Goal: Information Seeking & Learning: Compare options

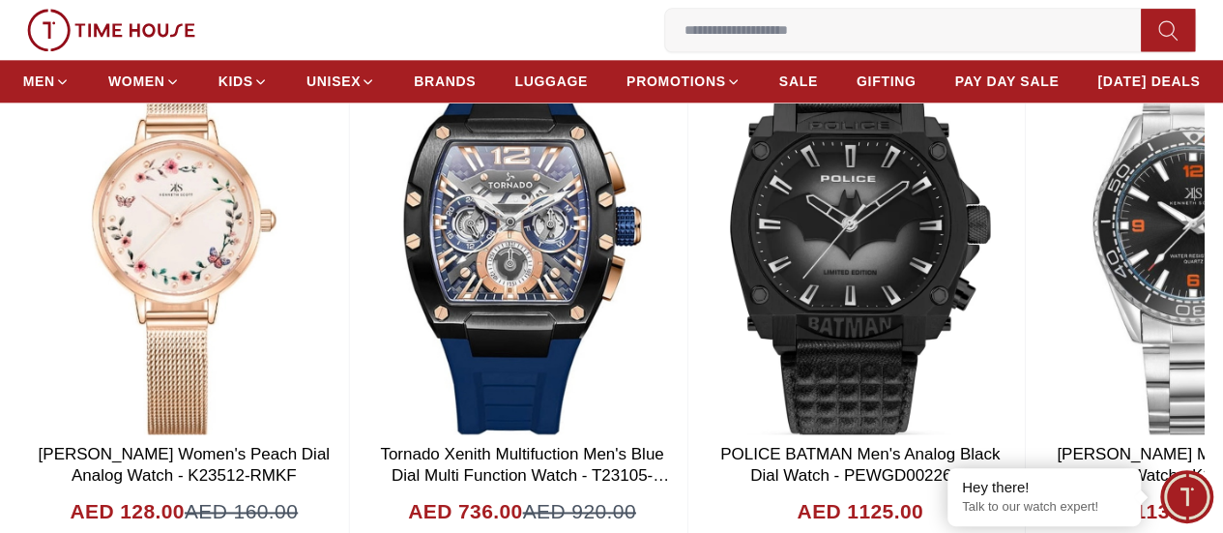
scroll to position [1028, 0]
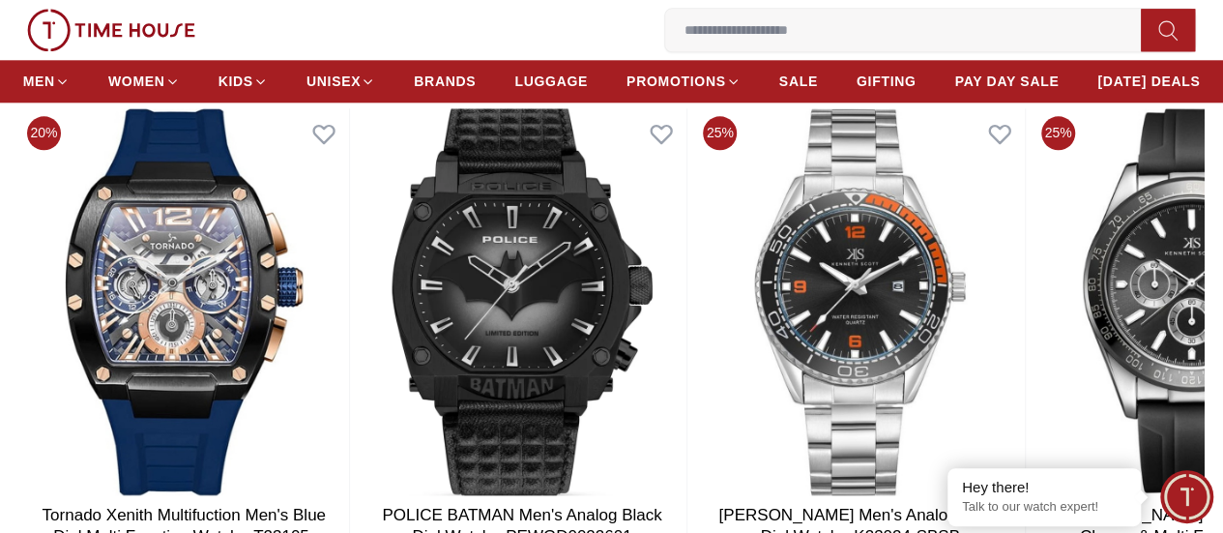
click at [70, 295] on section "Best Sellers Discover the season’s latest trends with our newest drops 25% [PER…" at bounding box center [611, 359] width 1223 height 680
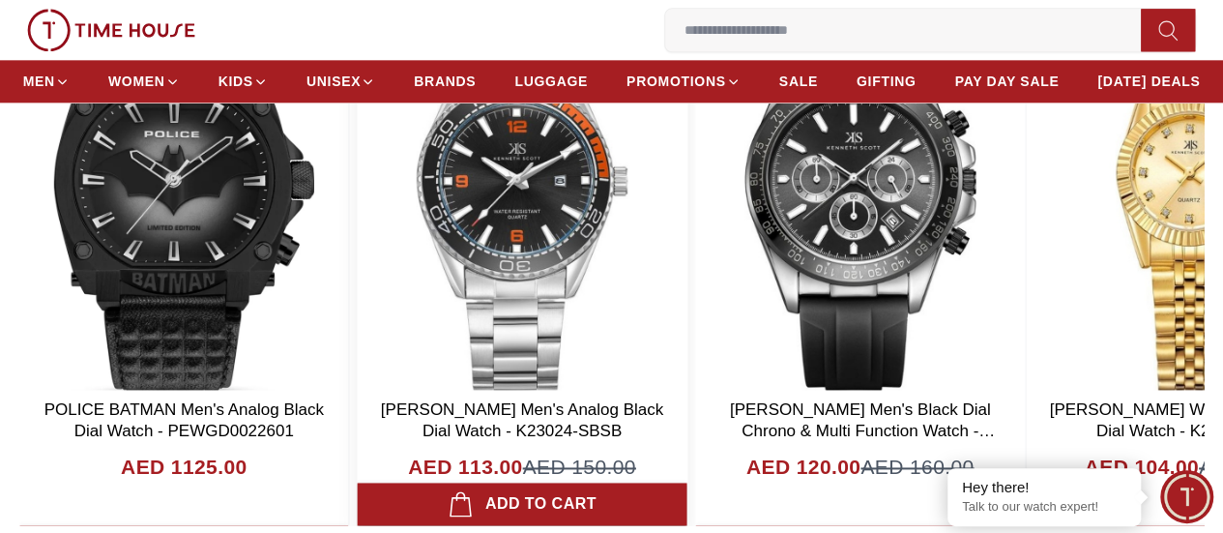
scroll to position [1135, 0]
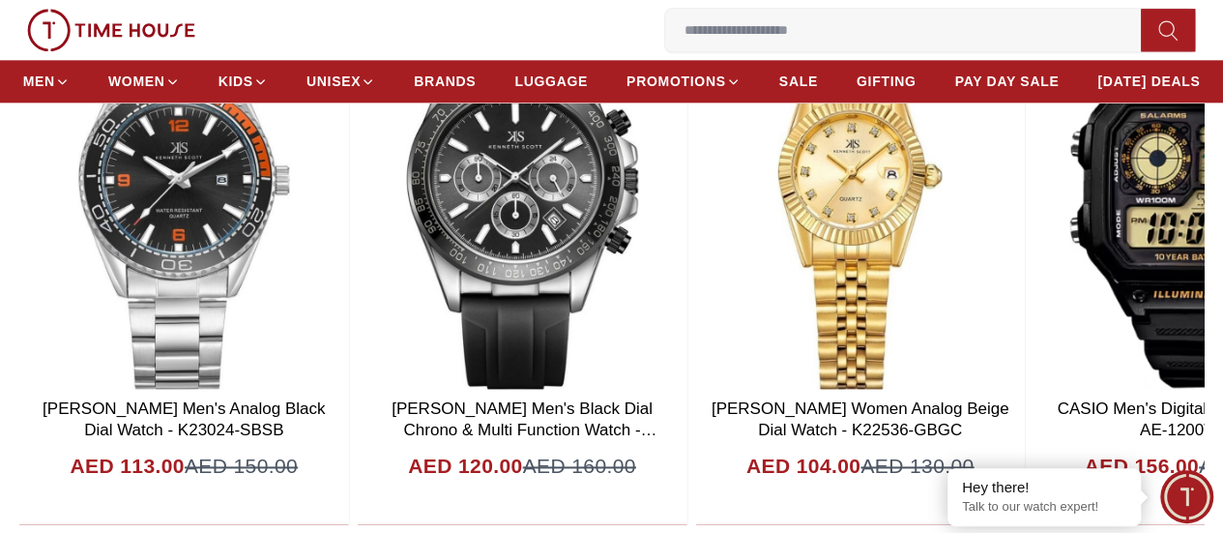
click at [1153, 330] on section "Best Sellers Discover the season’s latest trends with our newest drops 25% [PER…" at bounding box center [611, 253] width 1223 height 680
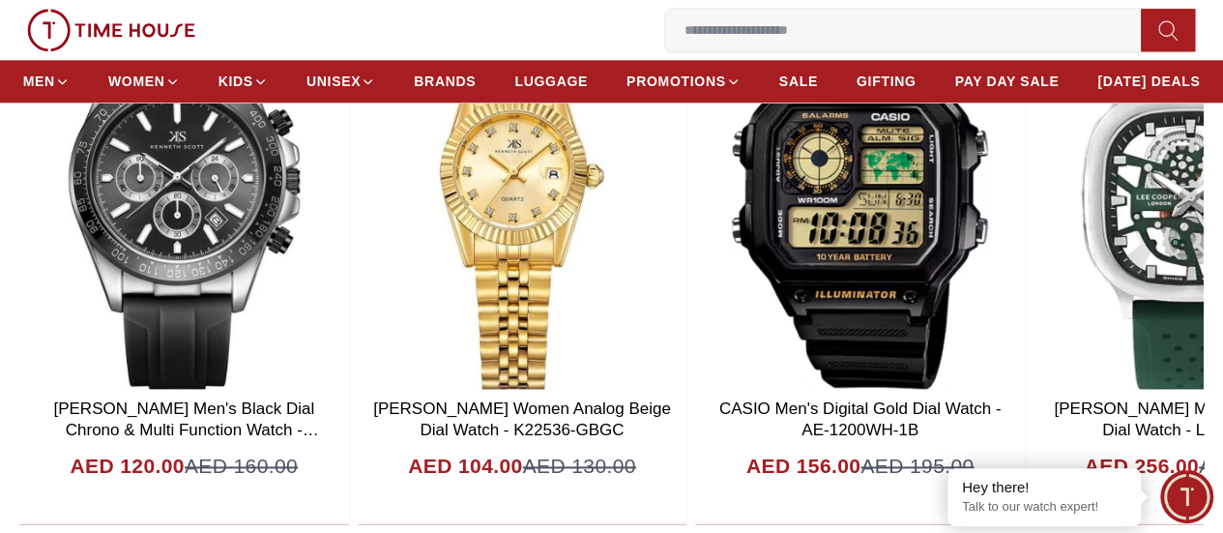
click at [1153, 330] on section "Best Sellers Discover the season’s latest trends with our newest drops 25% [PER…" at bounding box center [611, 253] width 1223 height 680
click at [1146, 299] on section "Best Sellers Discover the season’s latest trends with our newest drops 25% [PER…" at bounding box center [611, 253] width 1223 height 680
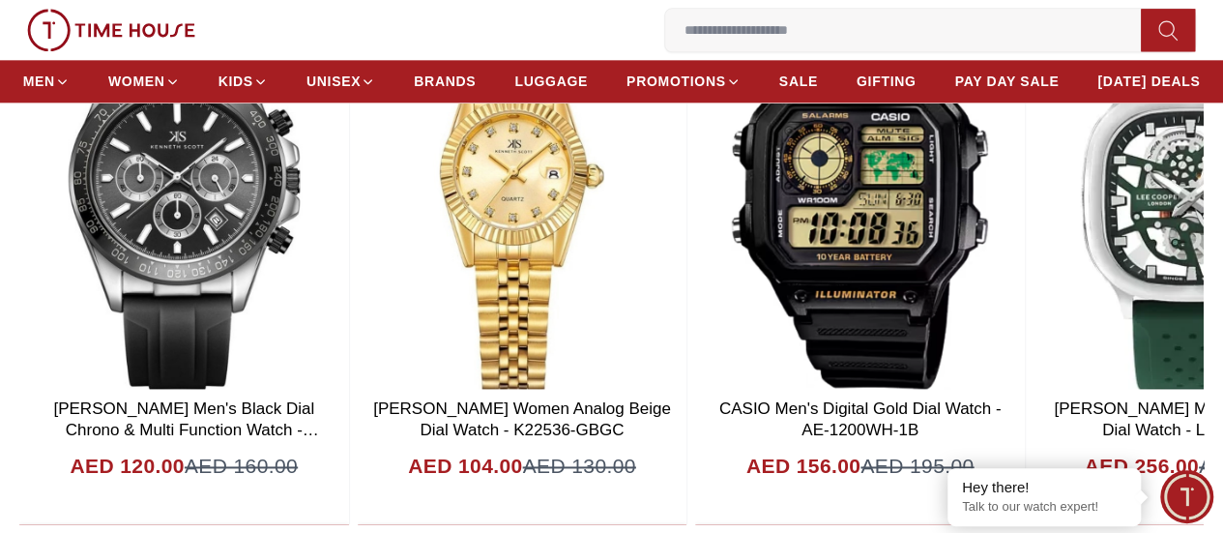
click at [1146, 299] on section "Best Sellers Discover the season’s latest trends with our newest drops 25% [PER…" at bounding box center [611, 253] width 1223 height 680
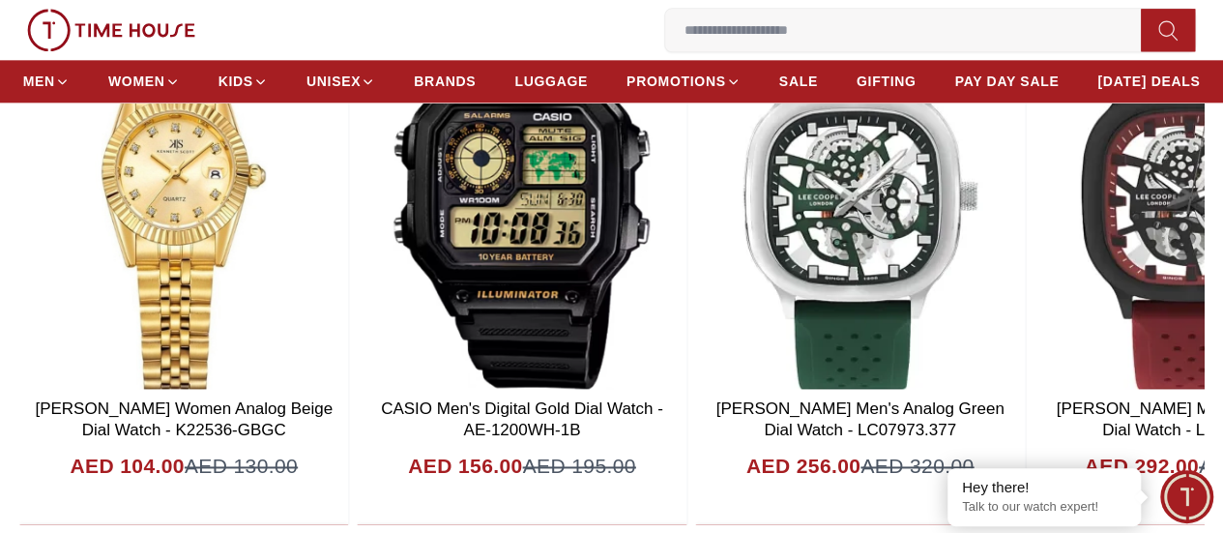
click at [1146, 299] on section "Best Sellers Discover the season’s latest trends with our newest drops 25% [PER…" at bounding box center [611, 253] width 1223 height 680
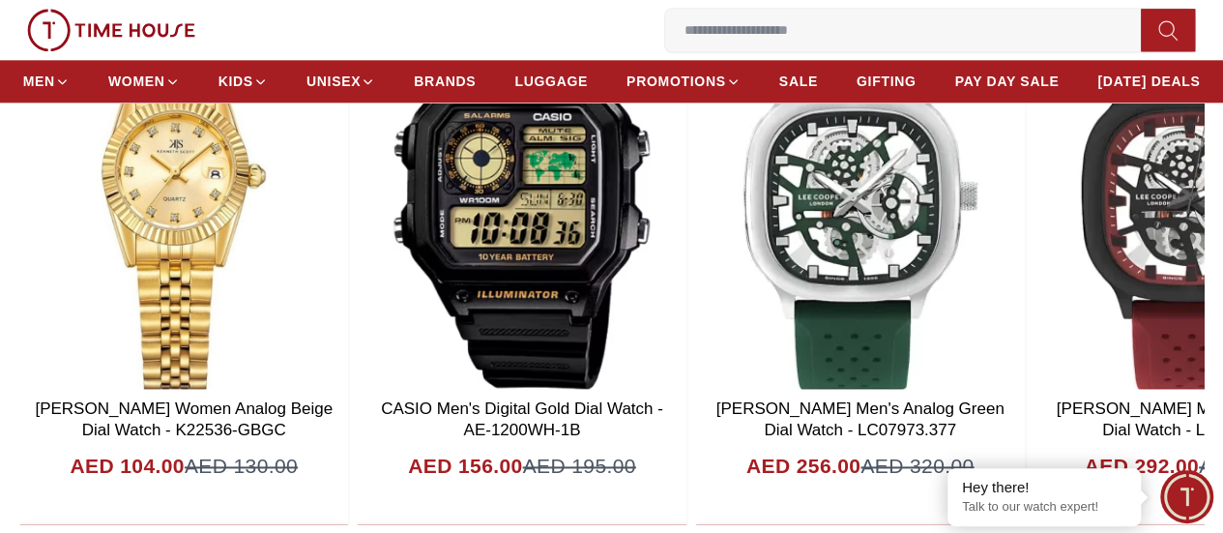
click at [1146, 299] on section "Best Sellers Discover the season’s latest trends with our newest drops 25% [PER…" at bounding box center [611, 253] width 1223 height 680
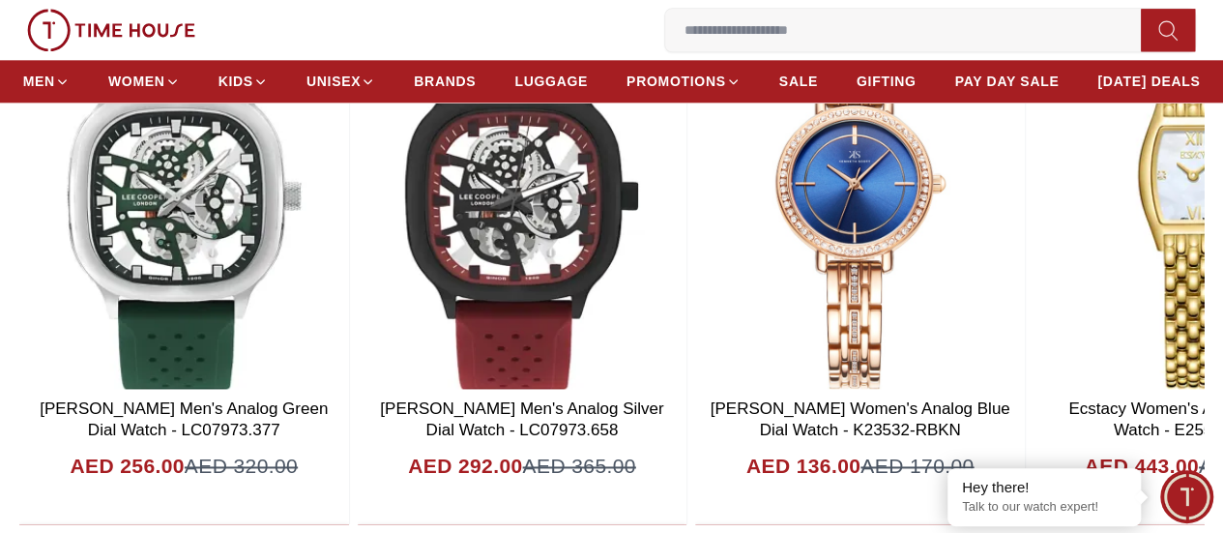
click at [1146, 299] on section "Best Sellers Discover the season’s latest trends with our newest drops 25% [PER…" at bounding box center [611, 253] width 1223 height 680
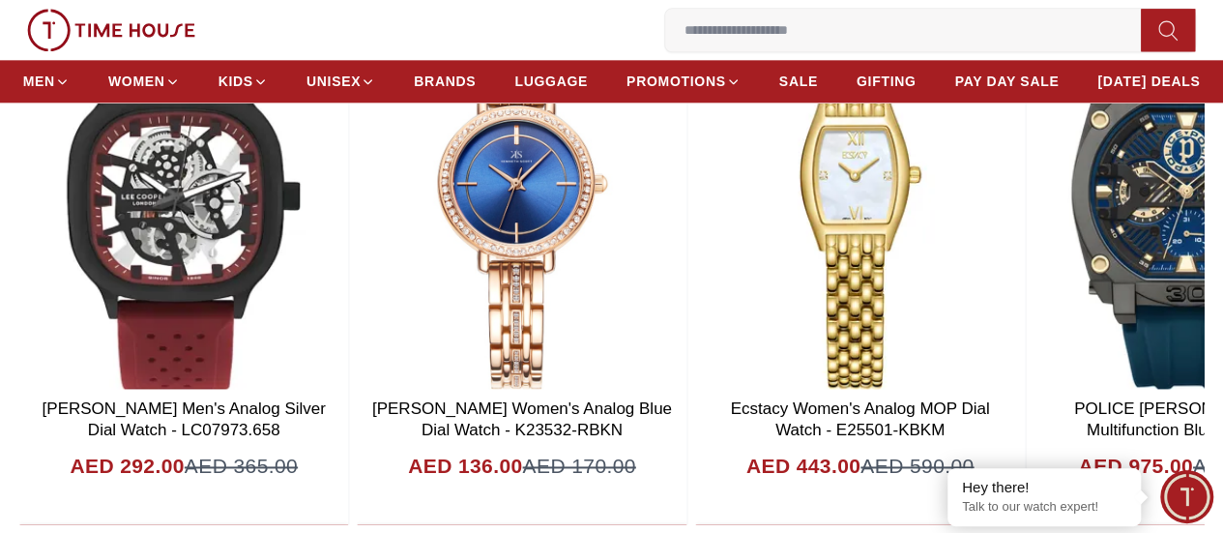
click at [1146, 299] on section "Best Sellers Discover the season’s latest trends with our newest drops 25% [PER…" at bounding box center [611, 253] width 1223 height 680
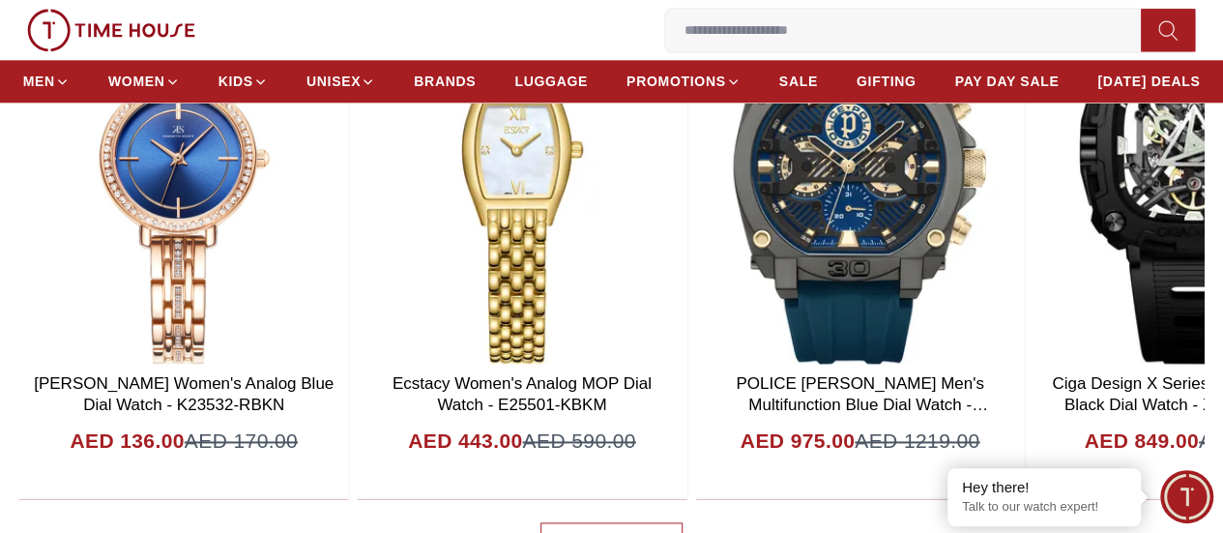
scroll to position [1159, 0]
click at [1146, 299] on section "Best Sellers Discover the season’s latest trends with our newest drops 25% [PER…" at bounding box center [611, 229] width 1223 height 680
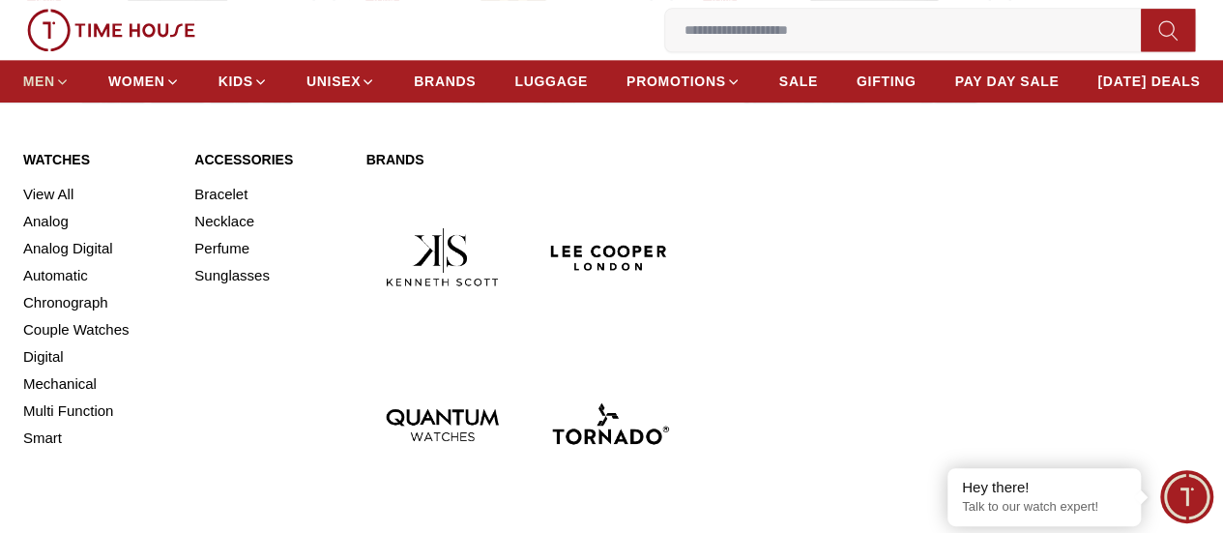
click at [55, 80] on span "MEN" at bounding box center [39, 81] width 32 height 19
click at [223, 262] on link "Perfume" at bounding box center [268, 248] width 148 height 27
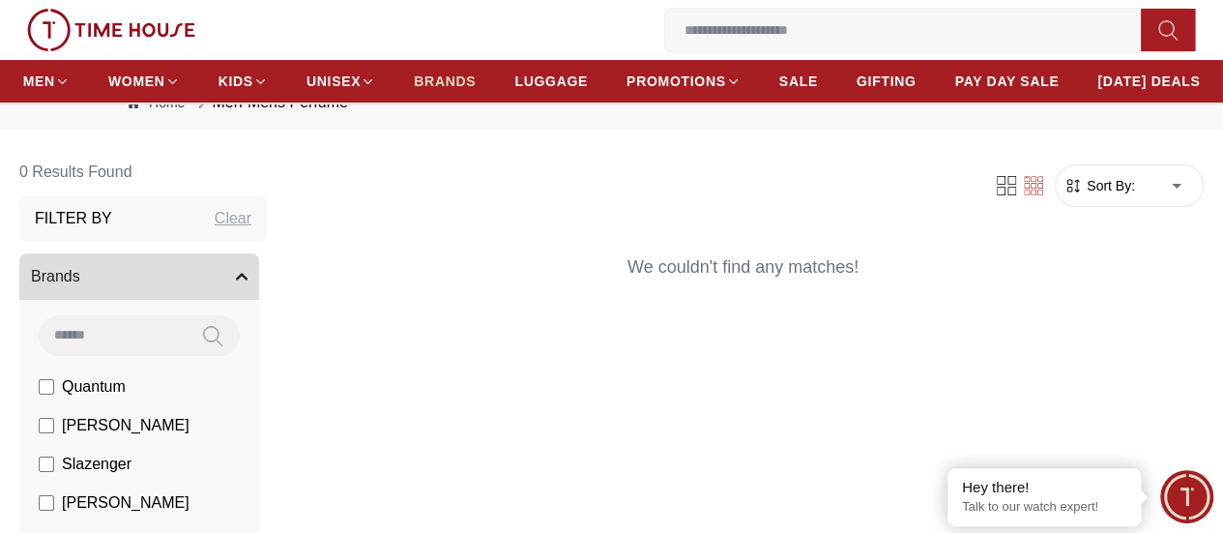
click at [476, 91] on span "BRANDS" at bounding box center [445, 81] width 62 height 19
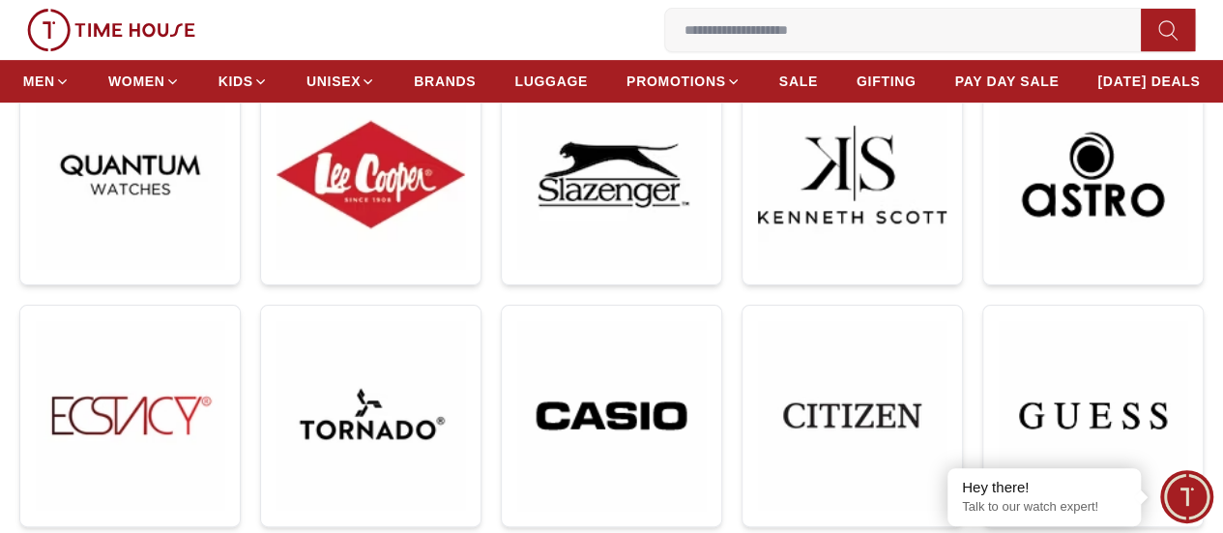
scroll to position [345, 0]
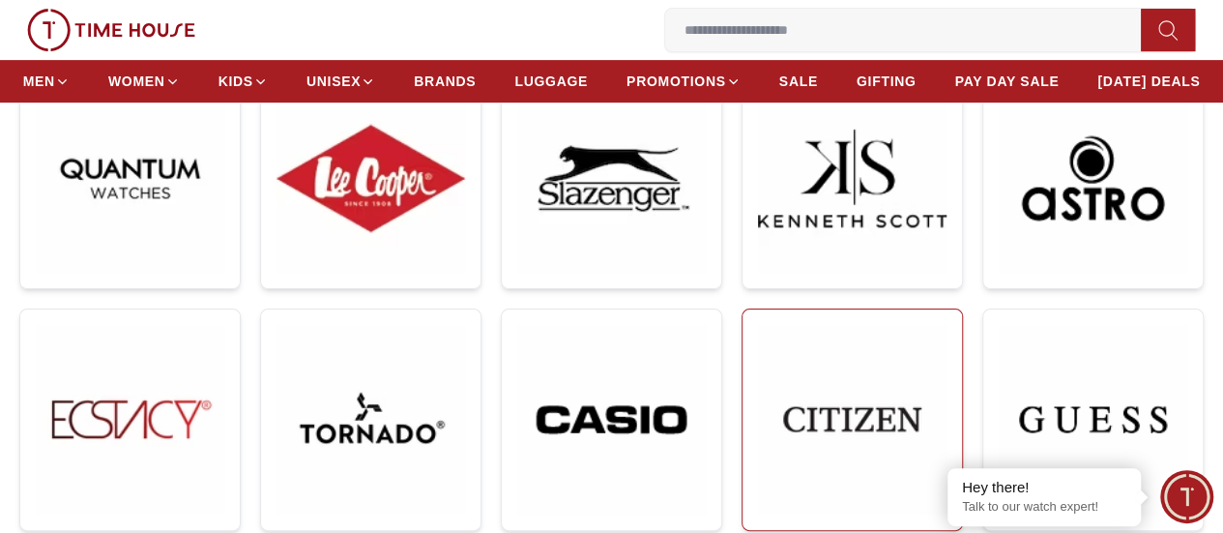
click at [758, 325] on img at bounding box center [852, 419] width 188 height 188
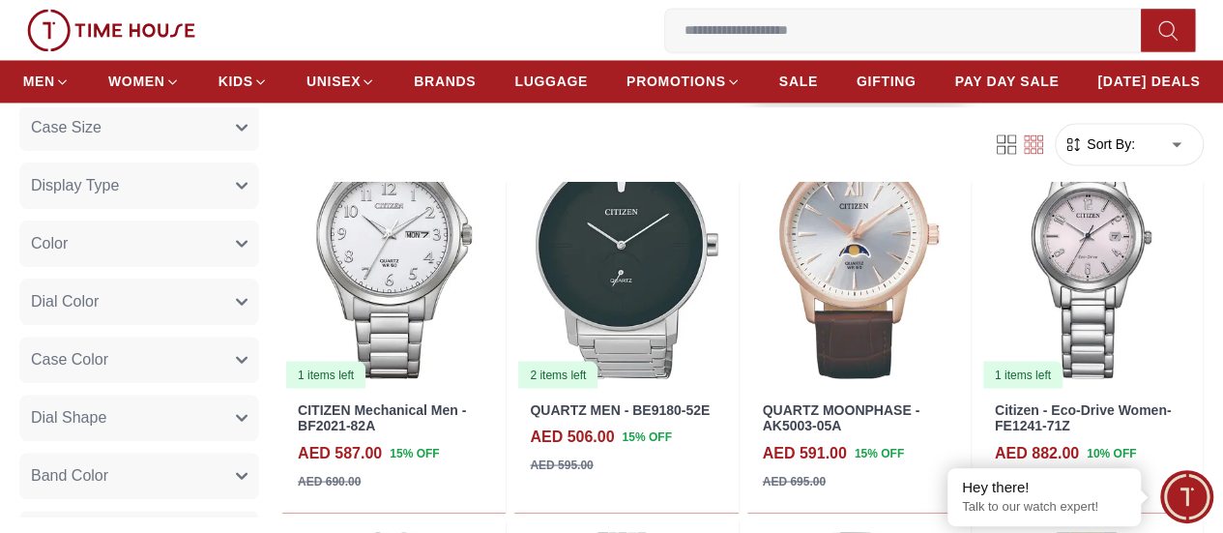
scroll to position [1613, 0]
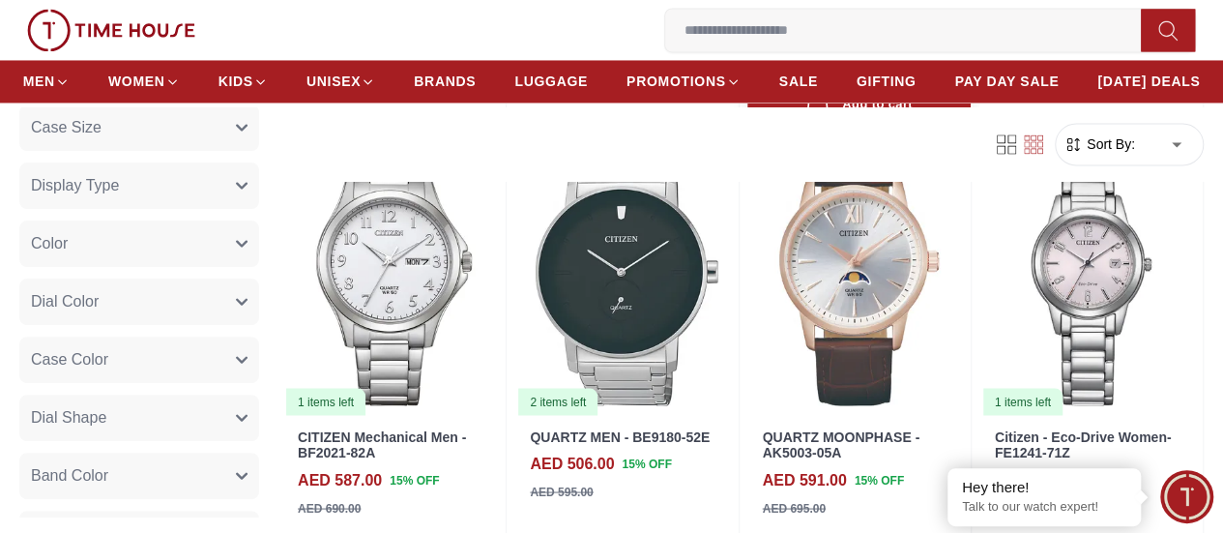
scroll to position [1584, 0]
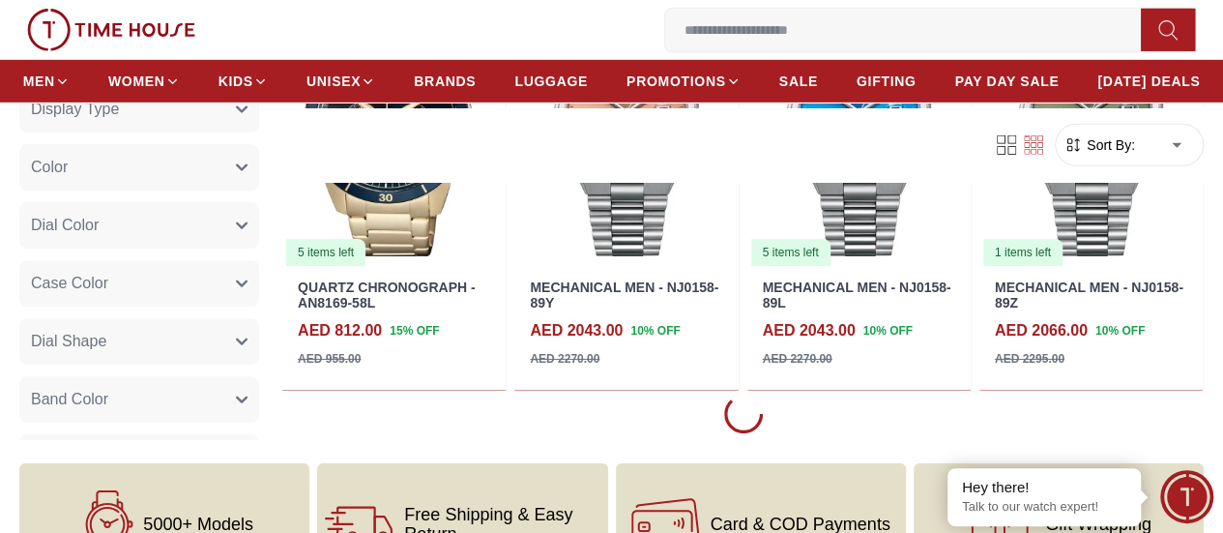
scroll to position [6681, 0]
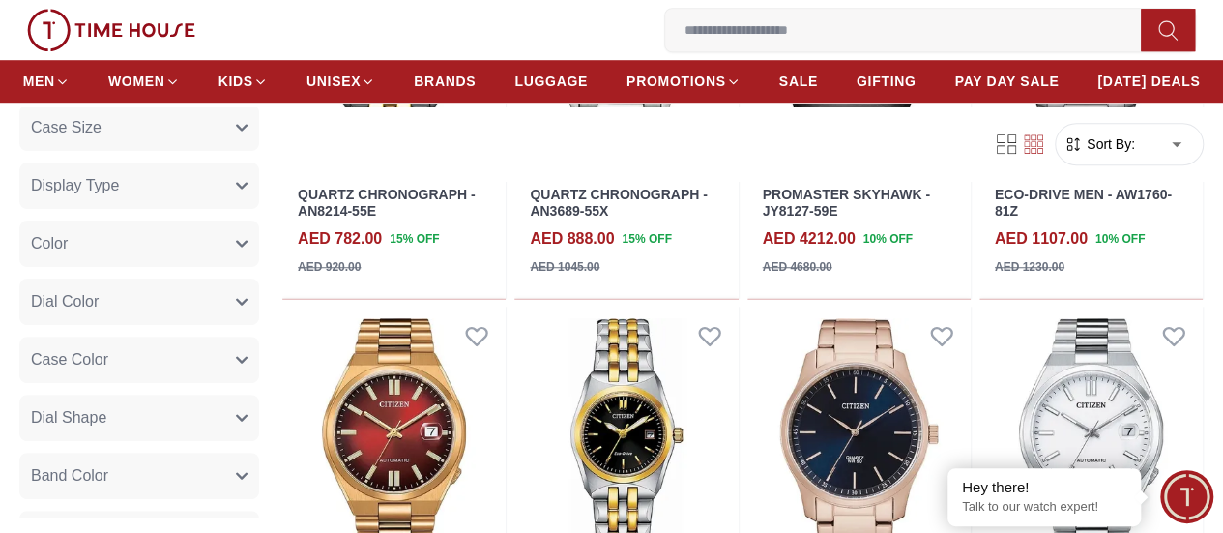
scroll to position [7851, 0]
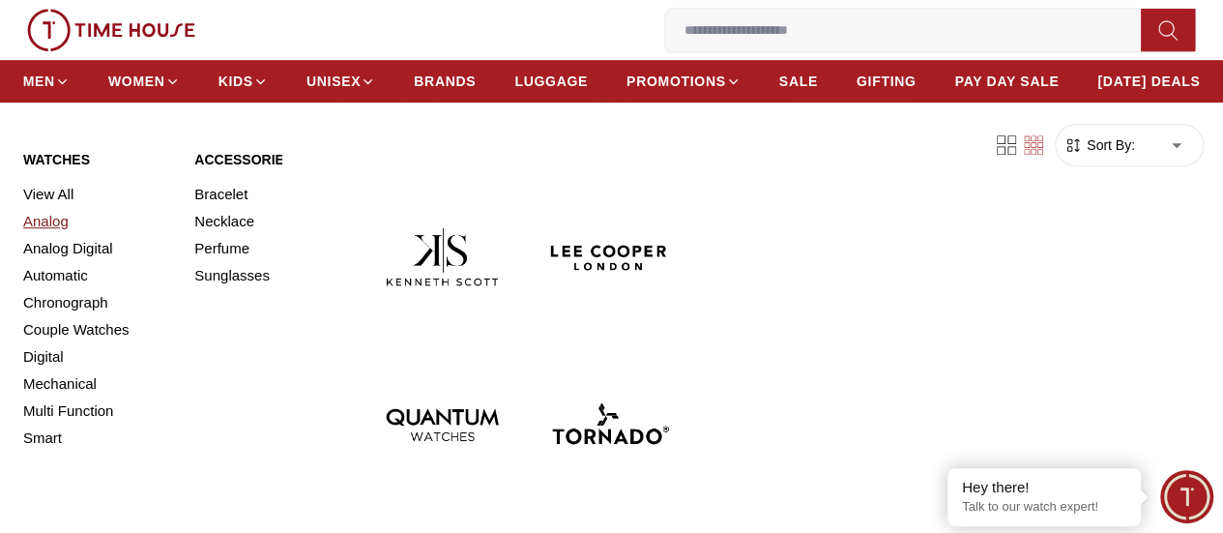
click at [50, 235] on link "Analog" at bounding box center [97, 221] width 148 height 27
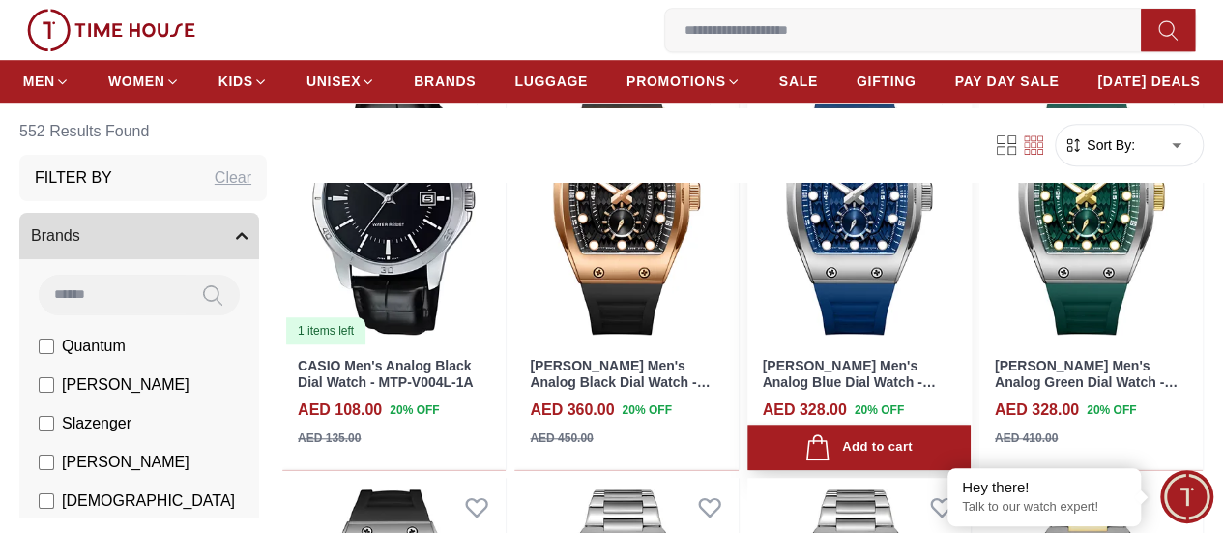
scroll to position [600, 0]
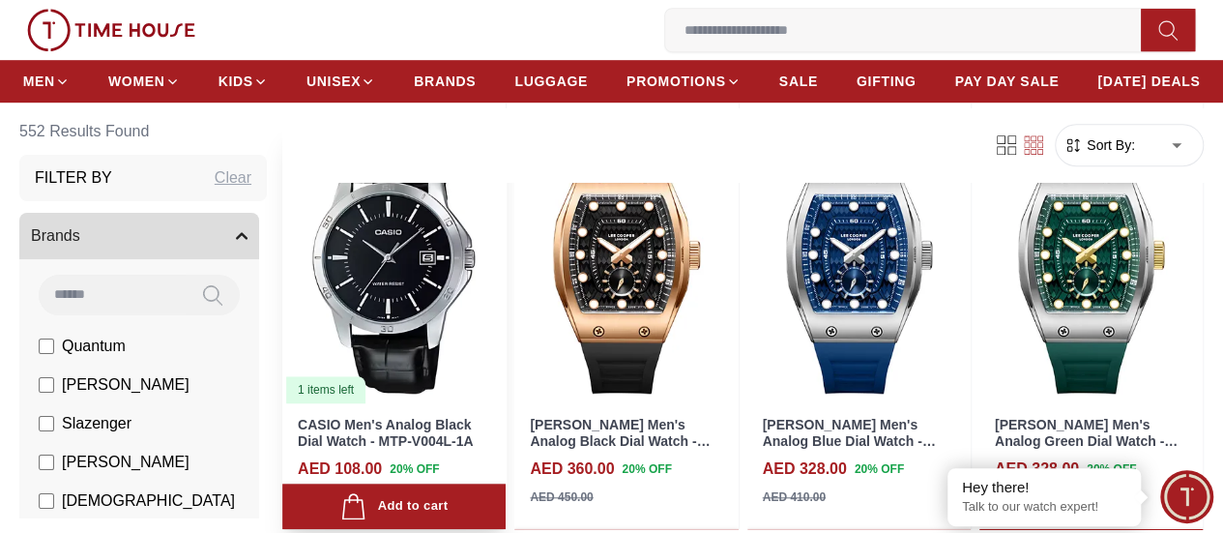
click at [394, 335] on img at bounding box center [393, 264] width 223 height 281
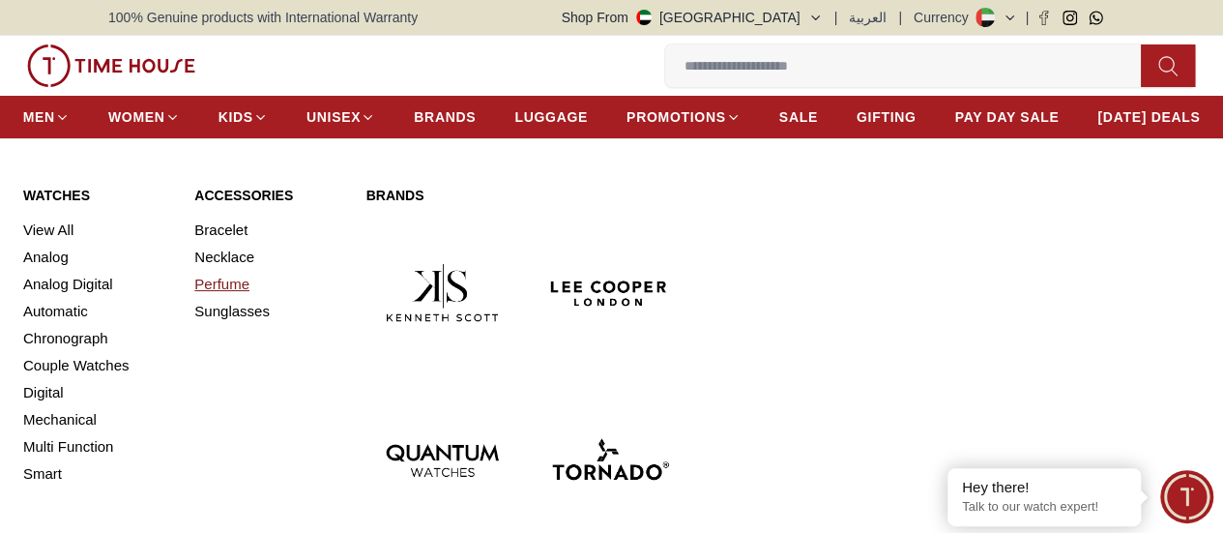
click at [226, 298] on link "Perfume" at bounding box center [268, 284] width 148 height 27
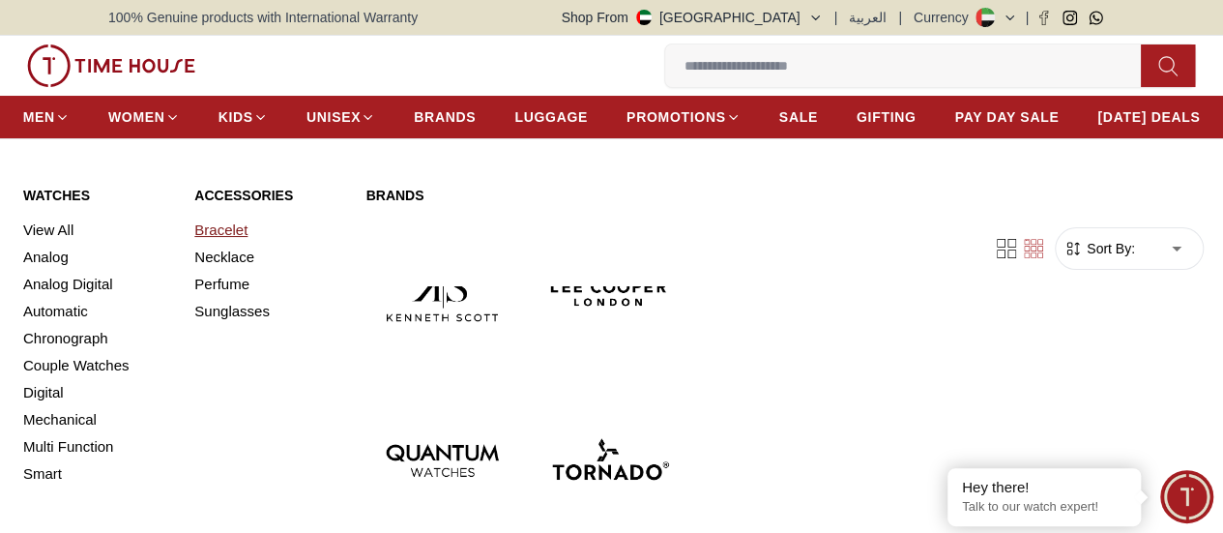
click at [219, 244] on link "Bracelet" at bounding box center [268, 230] width 148 height 27
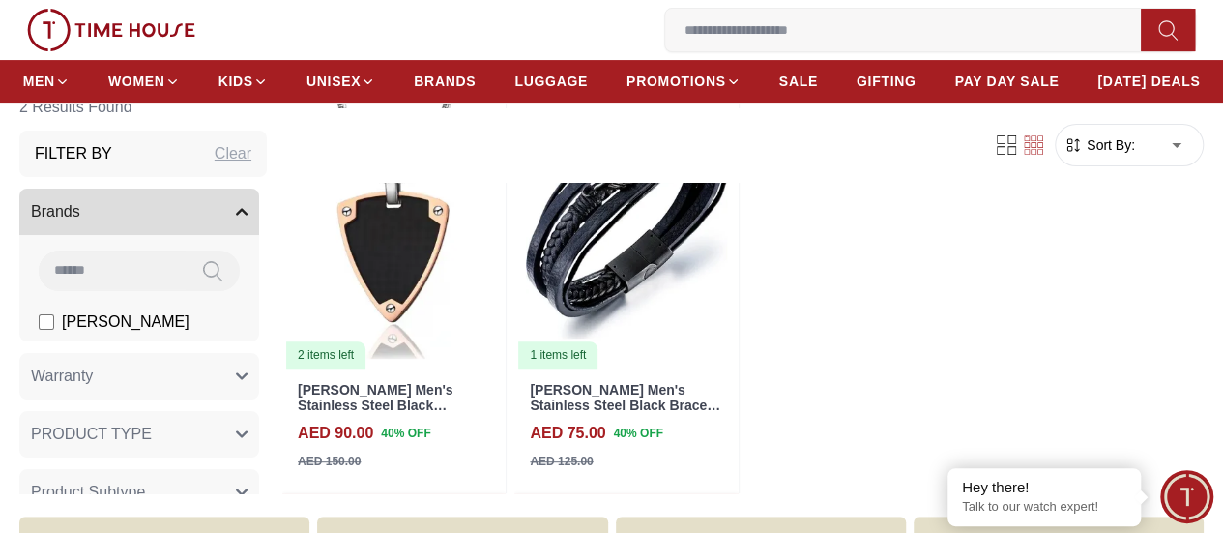
scroll to position [180, 0]
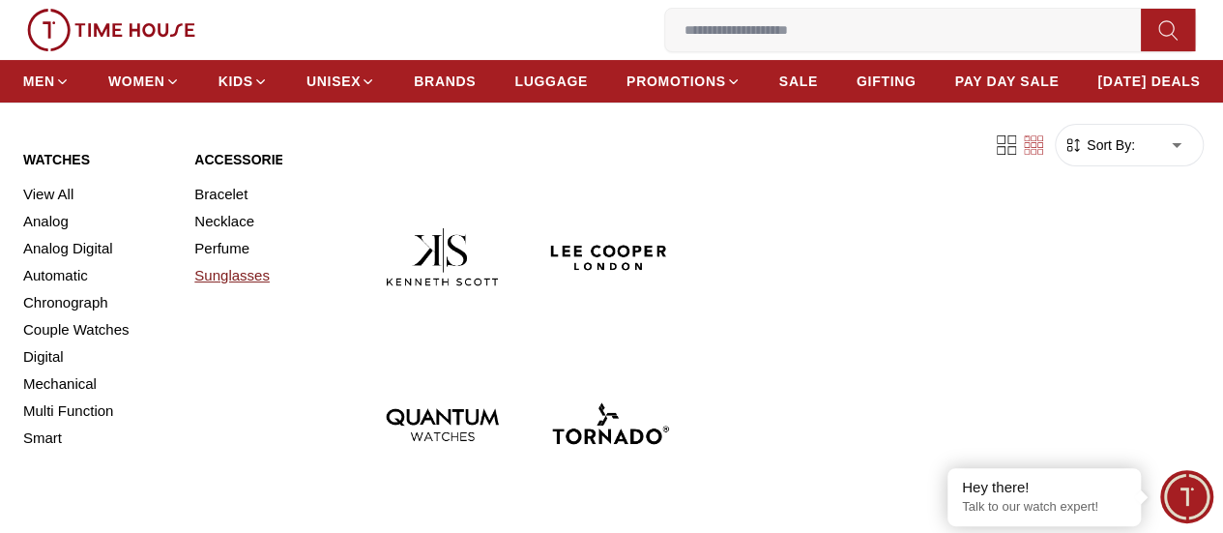
click at [224, 289] on link "Sunglasses" at bounding box center [268, 275] width 148 height 27
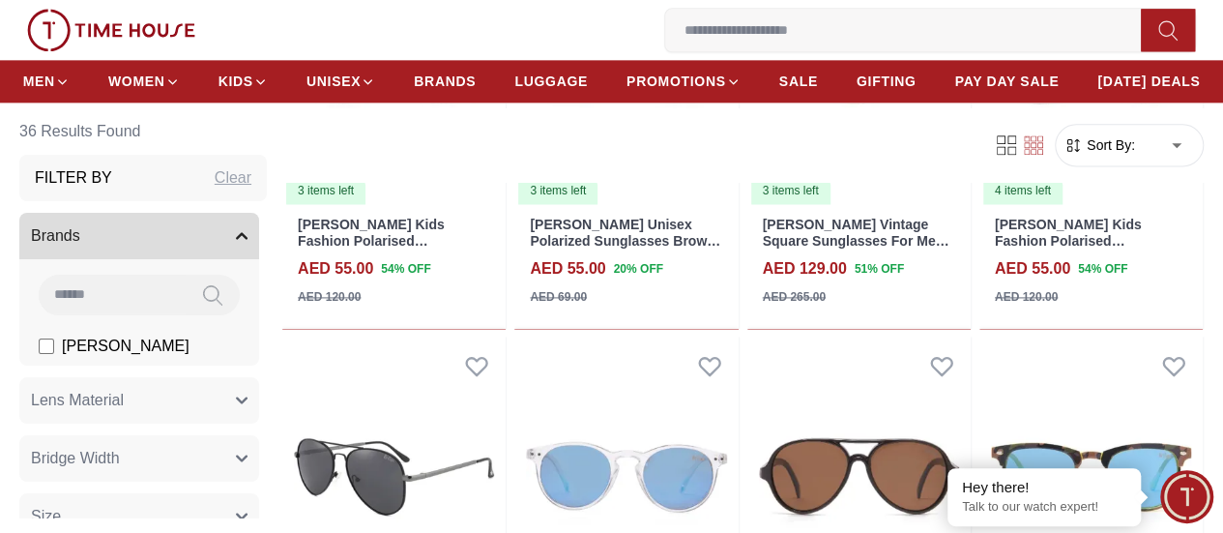
scroll to position [1288, 0]
